Goal: Information Seeking & Learning: Find specific fact

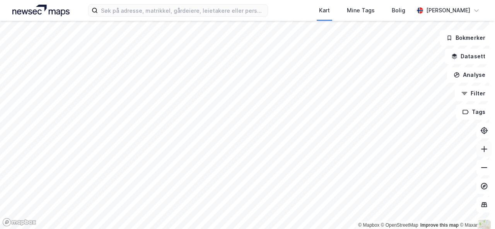
click at [484, 148] on icon at bounding box center [484, 149] width 1 height 6
click at [480, 150] on icon at bounding box center [484, 149] width 8 height 8
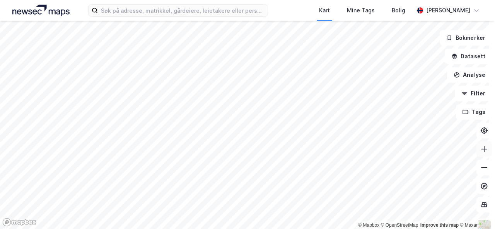
click at [480, 150] on icon at bounding box center [484, 149] width 8 height 8
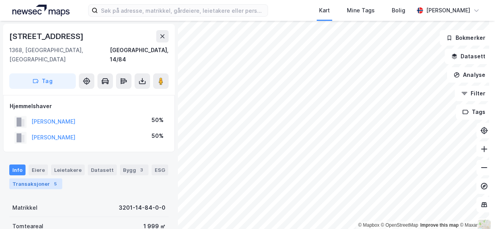
click at [27, 179] on div "Transaksjoner 5" at bounding box center [35, 184] width 53 height 11
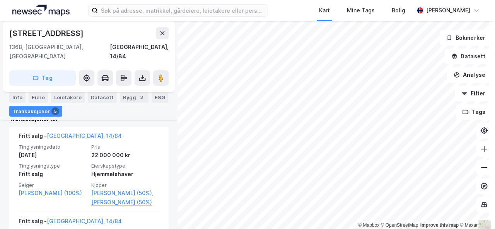
scroll to position [205, 0]
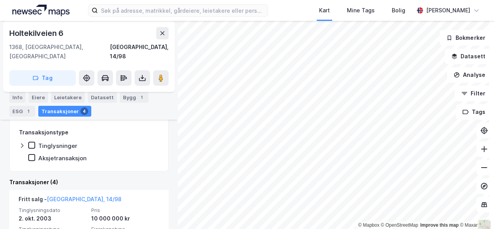
scroll to position [138, 0]
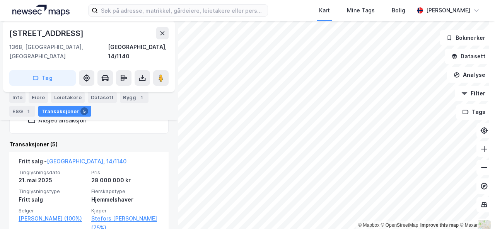
scroll to position [188, 0]
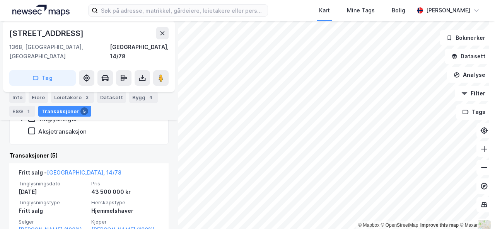
scroll to position [154, 0]
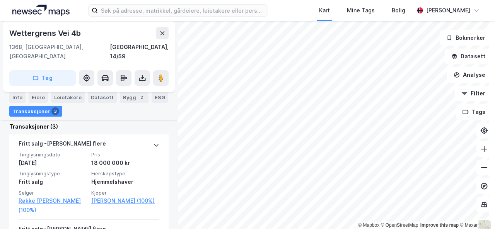
scroll to position [185, 0]
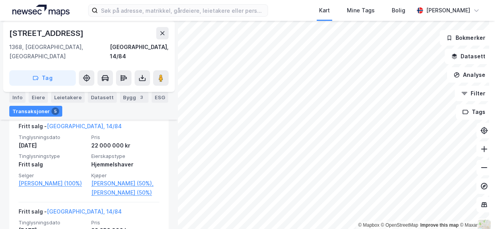
scroll to position [217, 0]
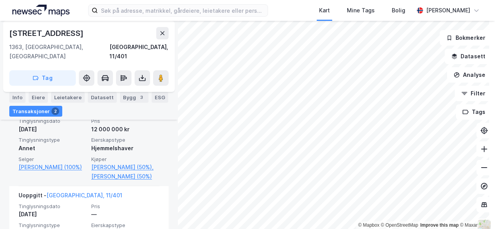
scroll to position [220, 0]
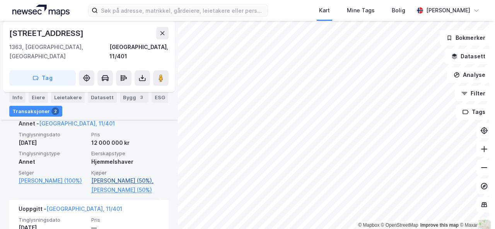
click at [120, 176] on link "[PERSON_NAME] (50%)," at bounding box center [125, 180] width 68 height 9
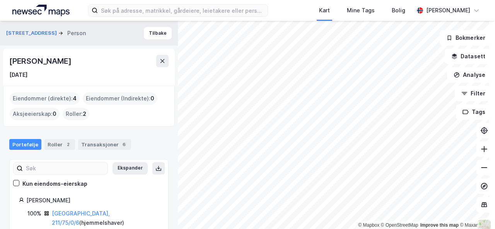
drag, startPoint x: 97, startPoint y: 58, endPoint x: 7, endPoint y: 61, distance: 89.8
click at [7, 61] on div "[PERSON_NAME] [DATE]" at bounding box center [89, 67] width 172 height 37
copy div "[PERSON_NAME]"
click at [24, 31] on button "[STREET_ADDRESS]" at bounding box center [32, 33] width 52 height 8
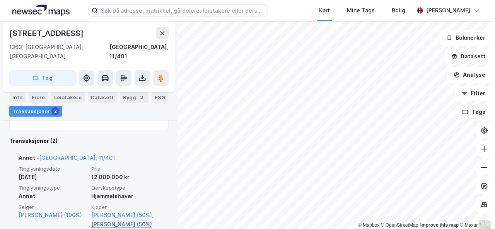
scroll to position [186, 0]
